Goal: Task Accomplishment & Management: Complete application form

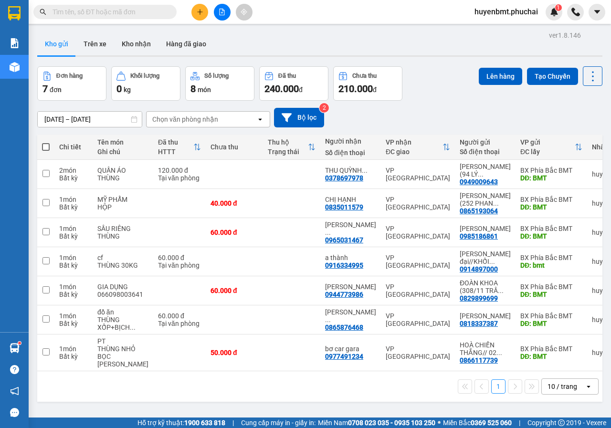
click at [46, 147] on span at bounding box center [46, 147] width 8 height 8
click at [46, 142] on input "checkbox" at bounding box center [46, 142] width 0 height 0
checkbox input "true"
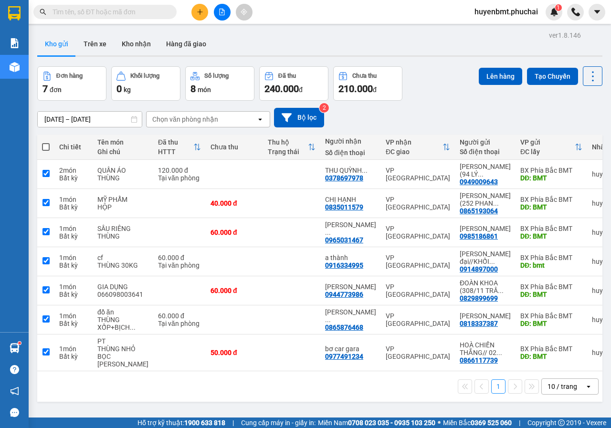
checkbox input "true"
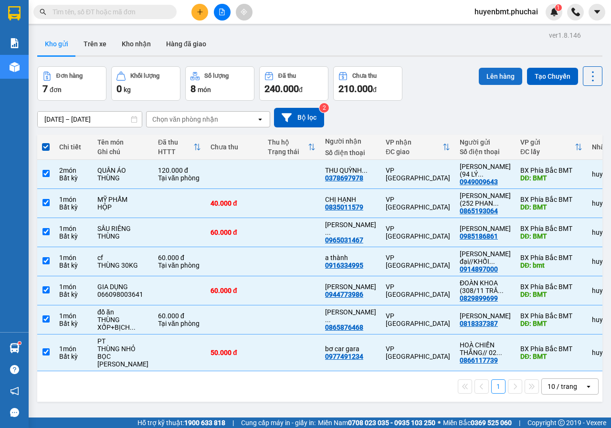
click at [494, 73] on button "Lên hàng" at bounding box center [500, 76] width 43 height 17
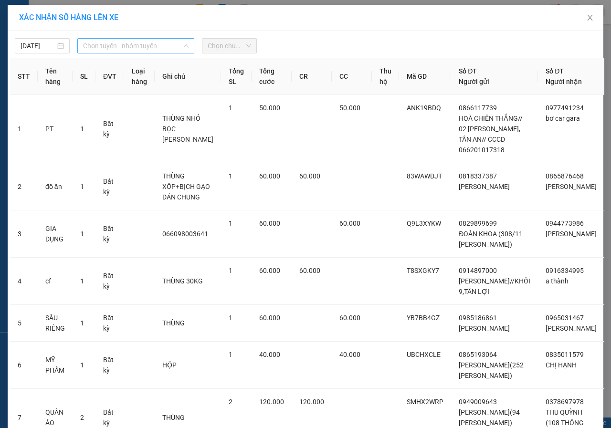
click at [123, 51] on span "Chọn tuyến - nhóm tuyến" at bounding box center [135, 46] width 105 height 14
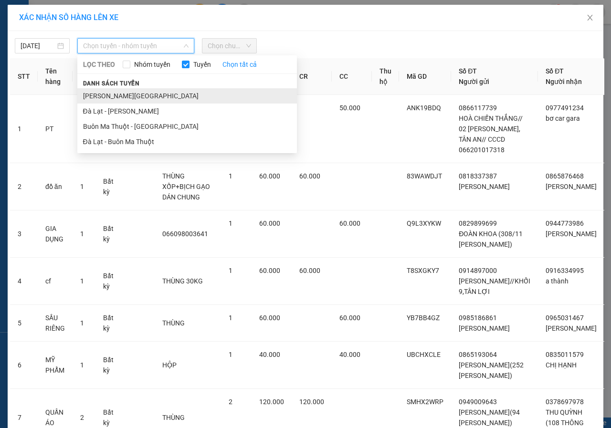
click at [99, 97] on li "[PERSON_NAME][GEOGRAPHIC_DATA]" at bounding box center [186, 95] width 219 height 15
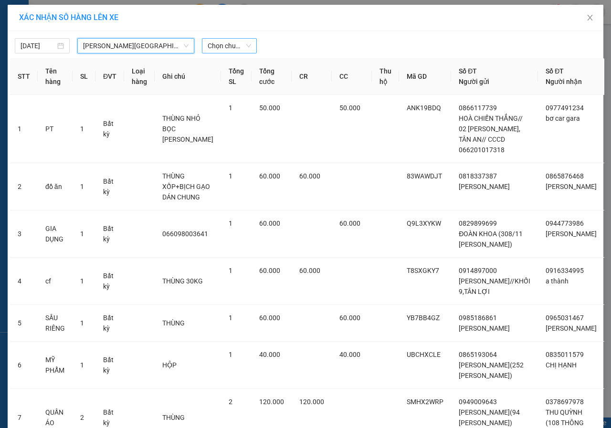
click at [220, 46] on span "Chọn chuyến" at bounding box center [229, 46] width 43 height 14
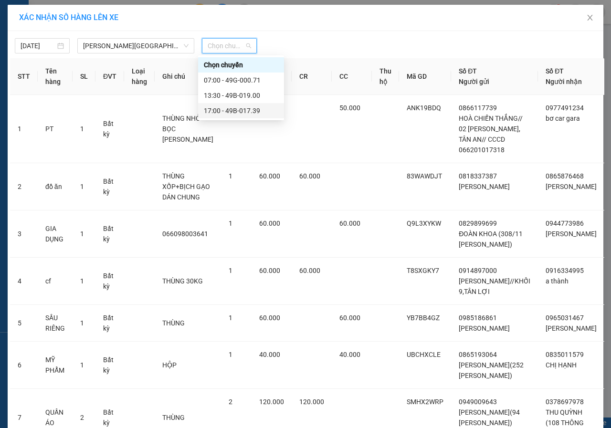
click at [239, 112] on div "17:00 - 49B-017.39" at bounding box center [241, 110] width 74 height 10
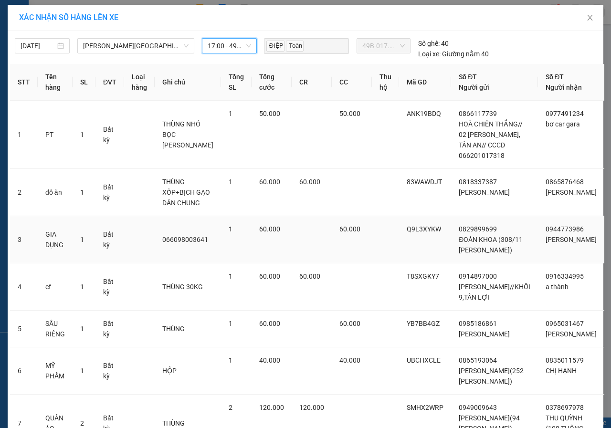
scroll to position [125, 0]
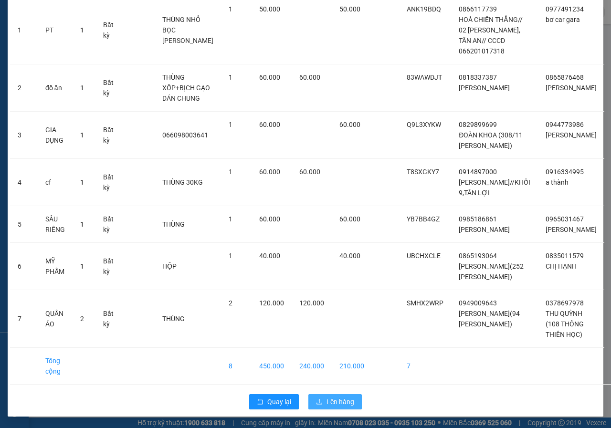
click at [336, 401] on span "Lên hàng" at bounding box center [340, 402] width 28 height 10
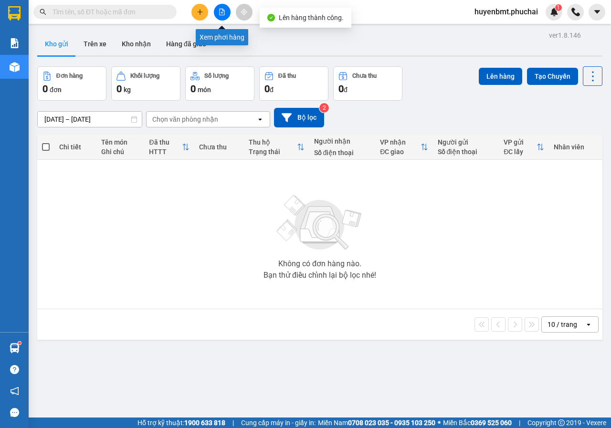
click at [224, 11] on icon "file-add" at bounding box center [221, 12] width 5 height 7
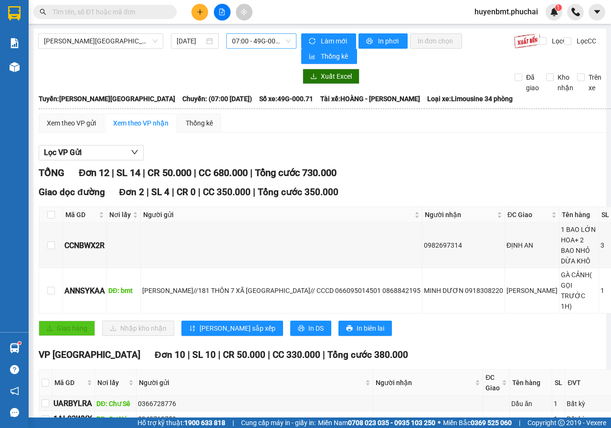
click at [238, 42] on span "07:00 - 49G-000.71" at bounding box center [261, 41] width 58 height 14
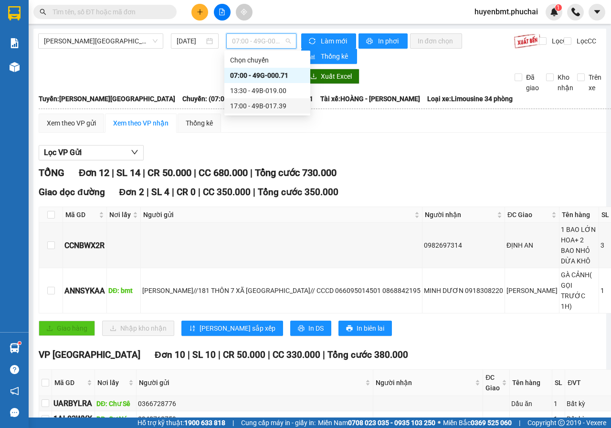
click at [253, 112] on div "17:00 - 49B-017.39" at bounding box center [267, 105] width 86 height 15
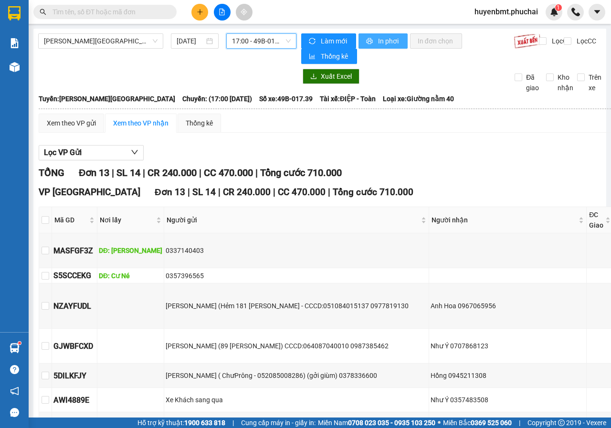
click at [379, 37] on span "In phơi" at bounding box center [389, 41] width 22 height 10
click at [197, 18] on button at bounding box center [199, 12] width 17 height 17
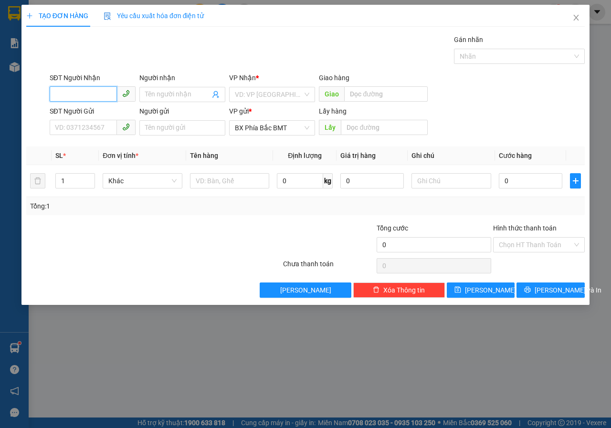
click at [75, 94] on input "SĐT Người Nhận" at bounding box center [83, 93] width 67 height 15
type input "0564287777"
click at [160, 96] on input "Người nhận" at bounding box center [177, 94] width 65 height 10
click at [258, 96] on input "search" at bounding box center [269, 94] width 68 height 14
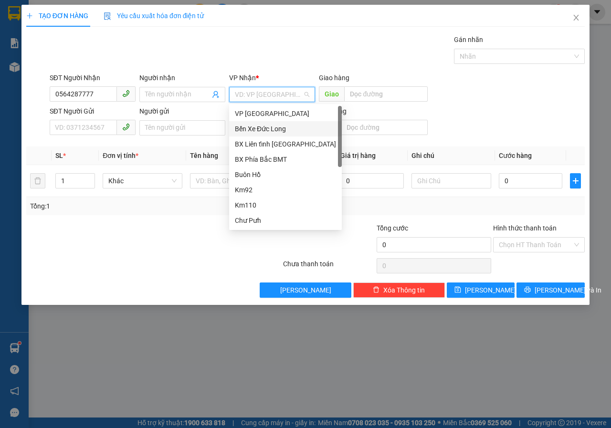
click at [260, 127] on div "Bến Xe Đức Long" at bounding box center [285, 129] width 101 height 10
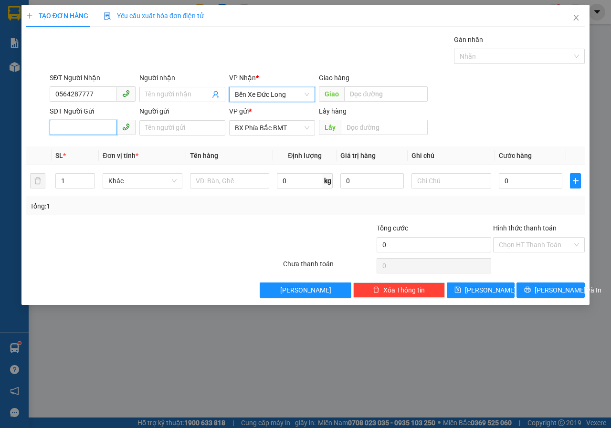
click at [106, 126] on input "SĐT Người Gửi" at bounding box center [83, 127] width 67 height 15
type input "0945846364"
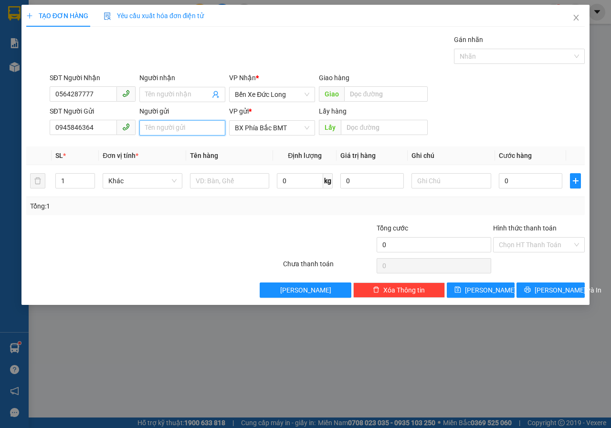
click at [165, 132] on input "Người gửi" at bounding box center [182, 127] width 86 height 15
type input "[PERSON_NAME](117 [PERSON_NAME])"
click at [395, 128] on input "text" at bounding box center [384, 127] width 86 height 15
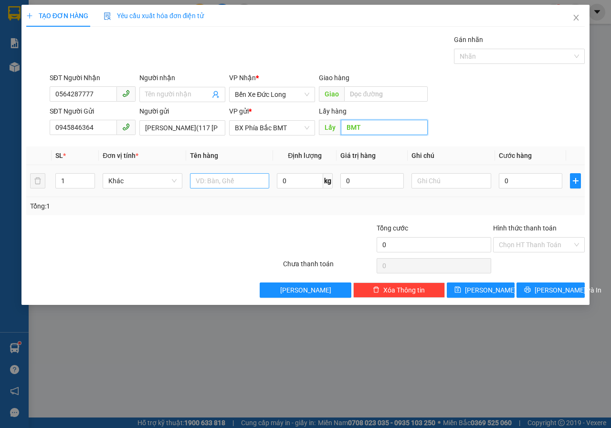
type input "BMT"
click at [236, 186] on input "text" at bounding box center [230, 180] width 80 height 15
type input "D"
type input "ĐIỆN THOẠI+GIẤY TỜ"
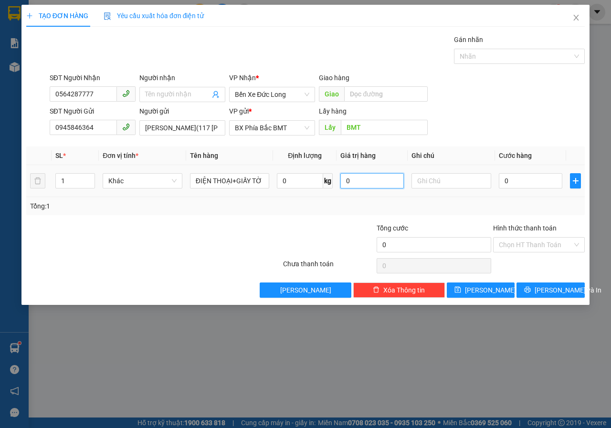
click at [372, 178] on input "0" at bounding box center [371, 180] width 63 height 15
drag, startPoint x: 376, startPoint y: 180, endPoint x: 340, endPoint y: 193, distance: 38.0
click at [341, 191] on td "0" at bounding box center [371, 181] width 71 height 32
type input "4.000.000"
click at [437, 175] on input "text" at bounding box center [451, 180] width 80 height 15
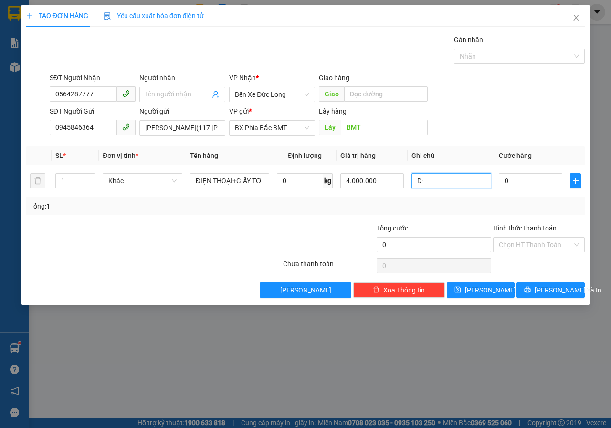
type input "D"
type input "ĐT CŨ//NX K KIỂM TRA HÀNG"
click at [539, 185] on input "0" at bounding box center [530, 180] width 63 height 15
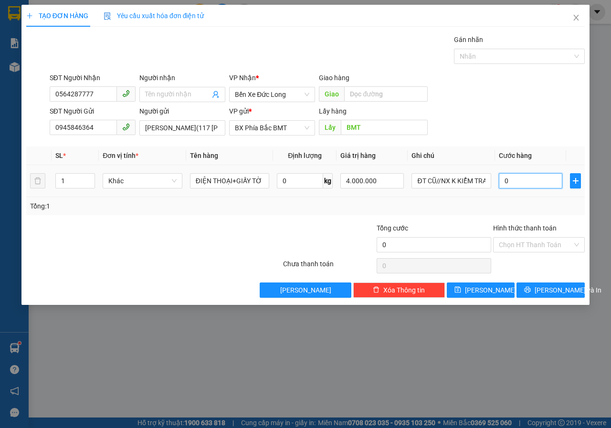
type input "1"
type input "10"
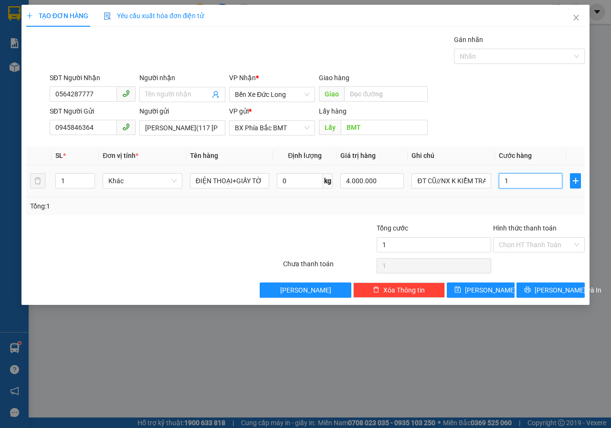
type input "10"
type input "100"
type input "1.000"
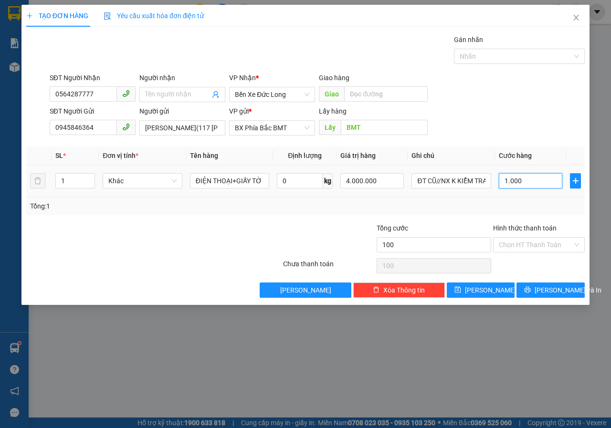
type input "1.000"
type input "10.000"
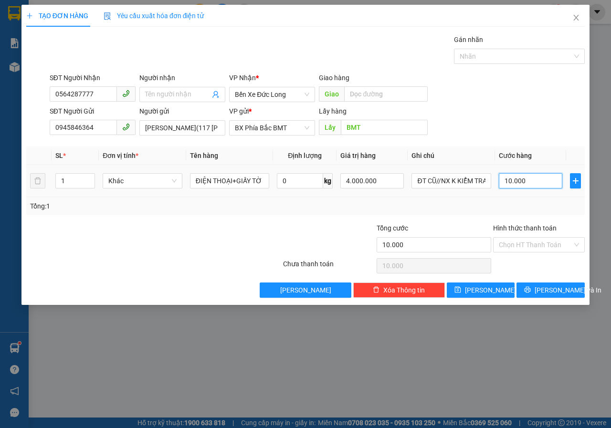
type input "100.000"
click at [534, 240] on input "Hình thức thanh toán" at bounding box center [535, 245] width 73 height 14
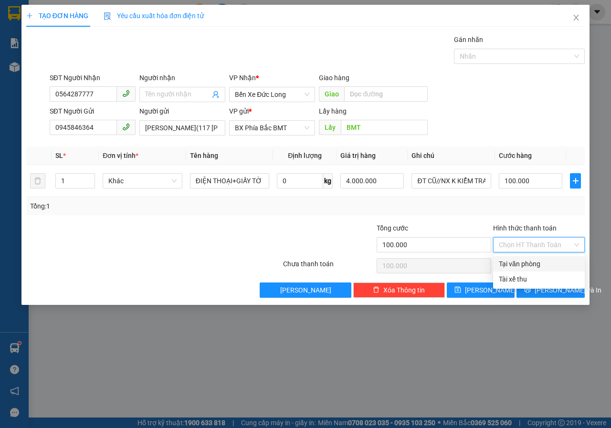
click at [537, 266] on div "Tại văn phòng" at bounding box center [539, 264] width 80 height 10
type input "0"
click at [552, 294] on span "[PERSON_NAME] và In" at bounding box center [567, 290] width 67 height 10
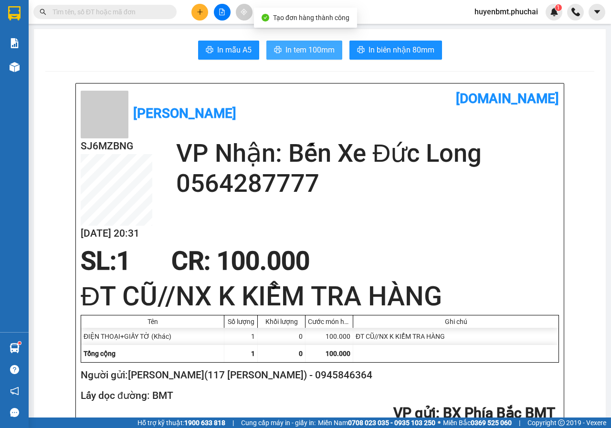
click at [292, 52] on span "In tem 100mm" at bounding box center [309, 50] width 49 height 12
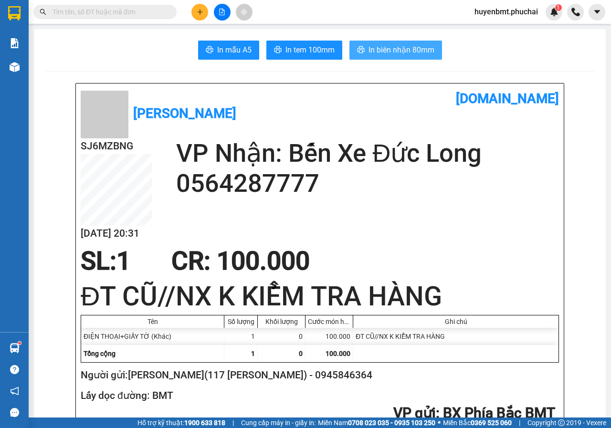
drag, startPoint x: 393, startPoint y: 47, endPoint x: 407, endPoint y: 84, distance: 39.1
click at [393, 47] on span "In biên nhận 80mm" at bounding box center [401, 50] width 66 height 12
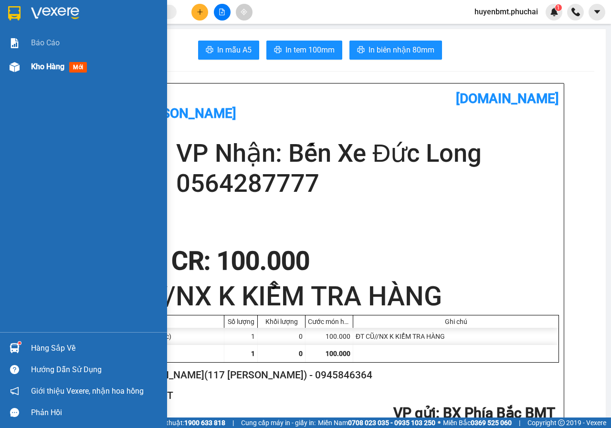
click at [11, 64] on img at bounding box center [15, 67] width 10 height 10
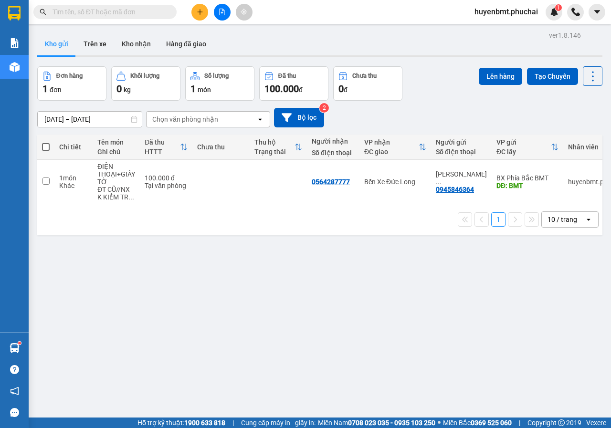
click at [47, 145] on span at bounding box center [46, 147] width 8 height 8
click at [46, 142] on input "checkbox" at bounding box center [46, 142] width 0 height 0
checkbox input "true"
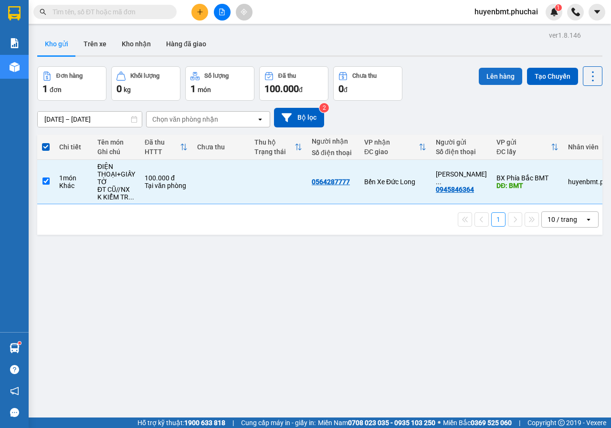
click at [479, 73] on button "Lên hàng" at bounding box center [500, 76] width 43 height 17
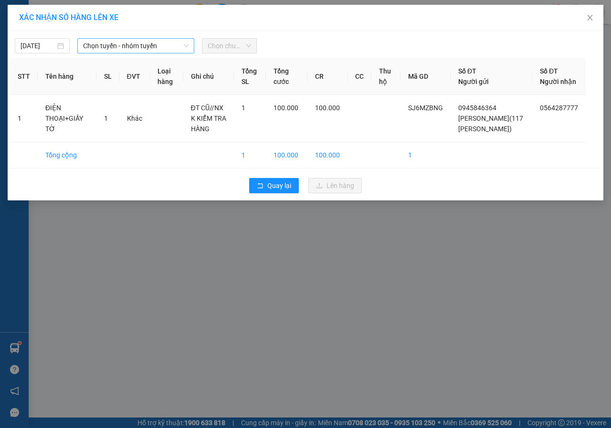
drag, startPoint x: 115, startPoint y: 44, endPoint x: 115, endPoint y: 52, distance: 7.6
click at [115, 44] on span "Chọn tuyến - nhóm tuyến" at bounding box center [135, 46] width 105 height 14
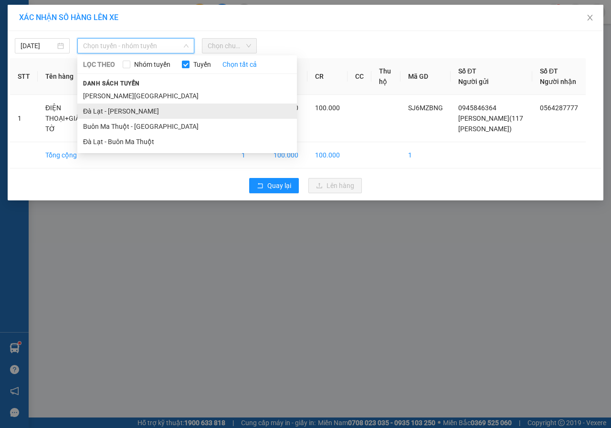
click at [104, 113] on li "Đà Lạt - [PERSON_NAME]" at bounding box center [186, 111] width 219 height 15
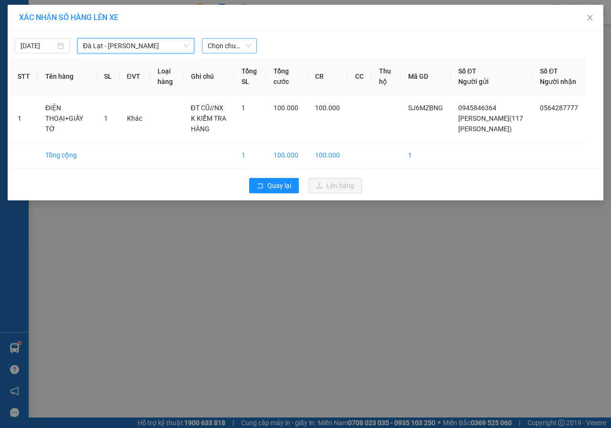
click at [225, 48] on span "Chọn chuyến" at bounding box center [229, 46] width 43 height 14
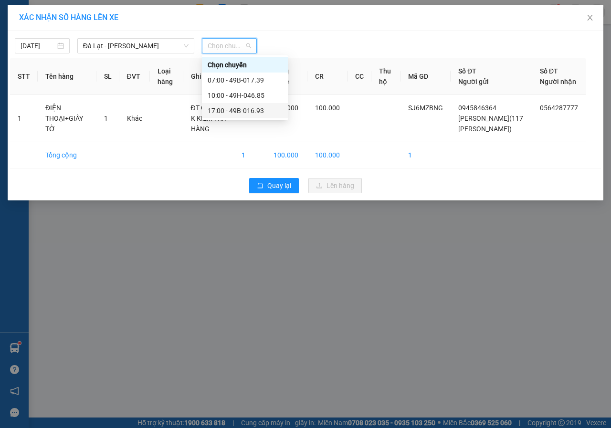
click at [225, 112] on div "17:00 - 49B-016.93" at bounding box center [245, 110] width 74 height 10
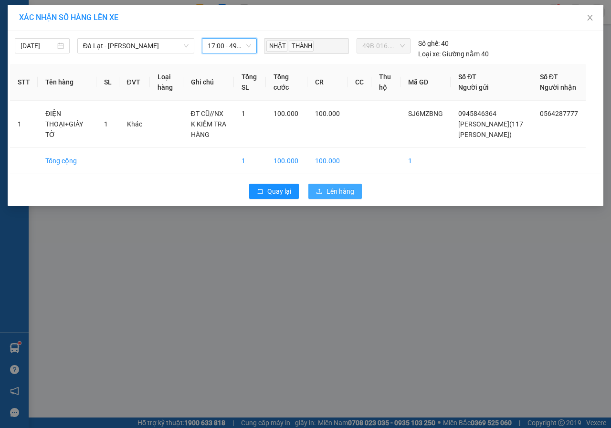
click at [339, 197] on span "Lên hàng" at bounding box center [340, 191] width 28 height 10
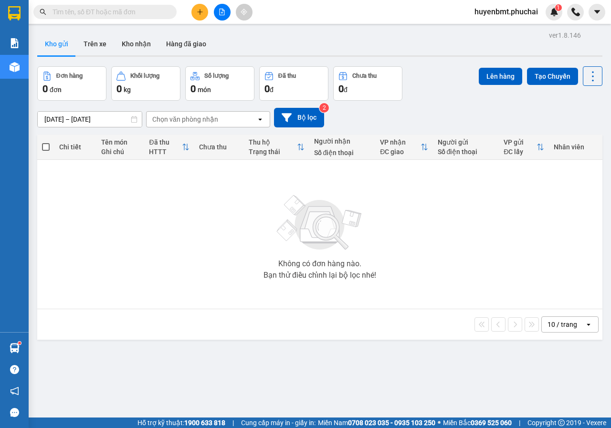
click at [524, 16] on span "huyenbmt.phuchai" at bounding box center [506, 12] width 79 height 12
click at [492, 29] on span "Đăng xuất" at bounding box center [509, 29] width 59 height 10
